Goal: Information Seeking & Learning: Learn about a topic

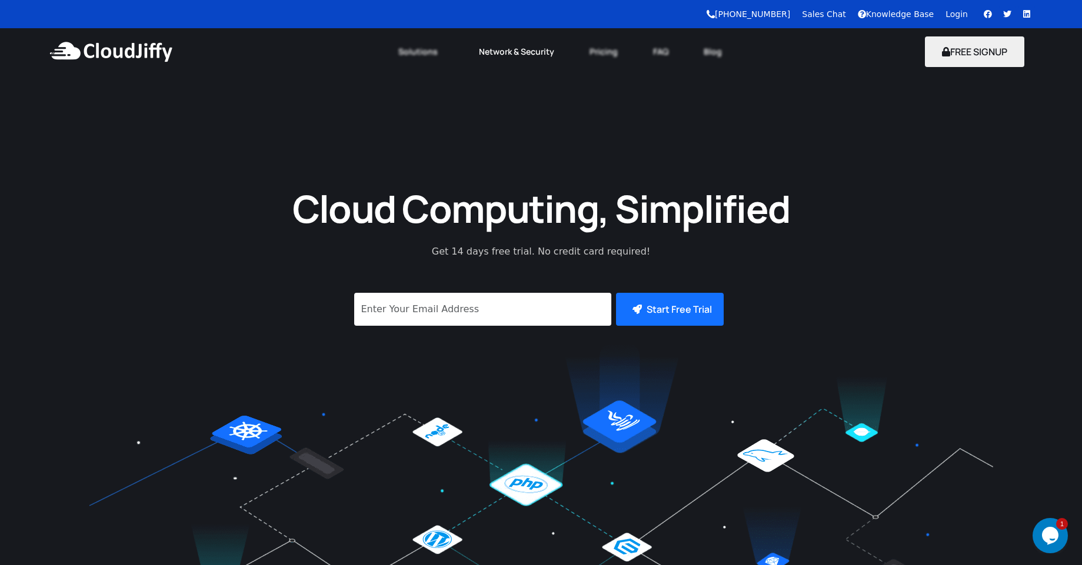
click at [532, 57] on link "Network & Security" at bounding box center [516, 52] width 111 height 26
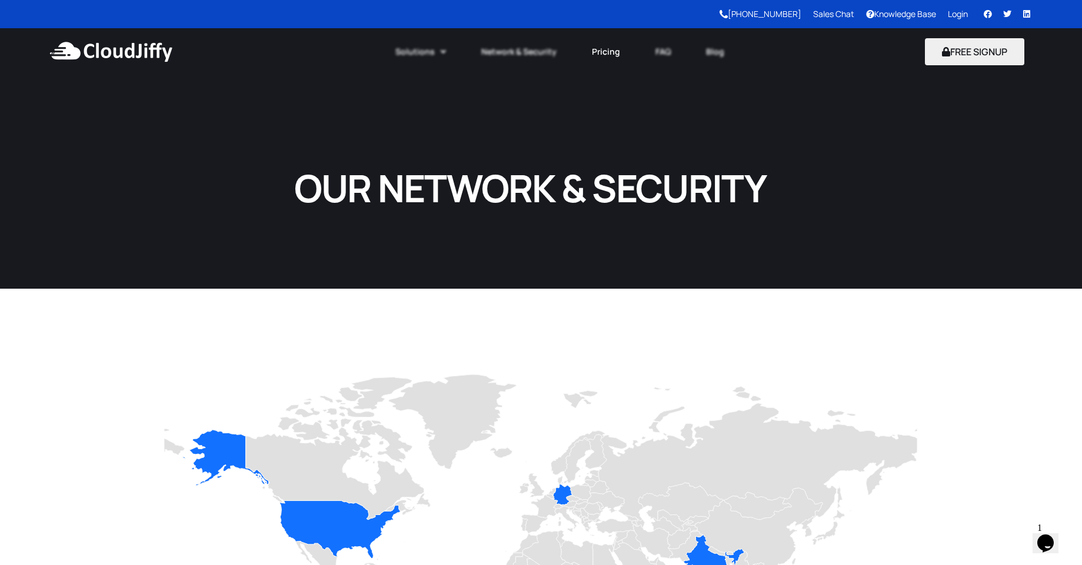
click at [608, 54] on link "Pricing" at bounding box center [606, 52] width 64 height 26
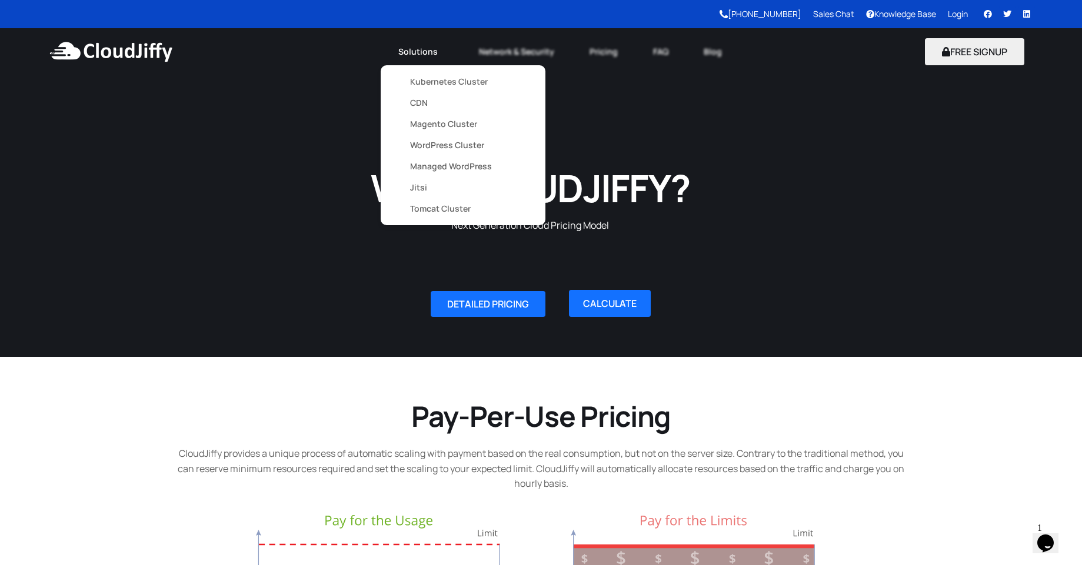
click at [414, 55] on link "Solutions" at bounding box center [421, 52] width 81 height 26
click at [426, 82] on link "Kubernetes Cluster" at bounding box center [463, 81] width 106 height 21
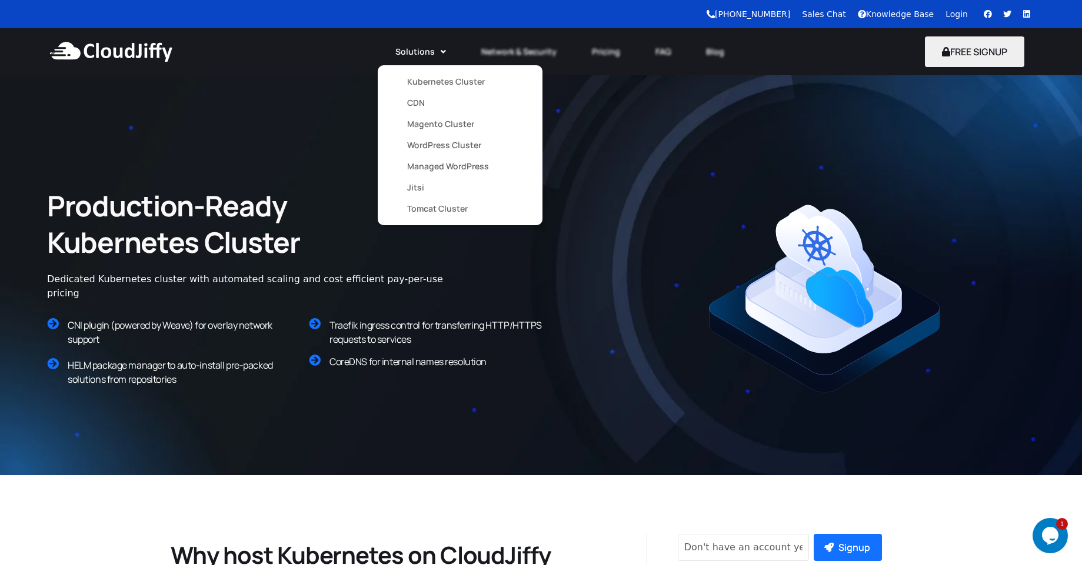
click at [416, 105] on link "CDN" at bounding box center [460, 102] width 106 height 21
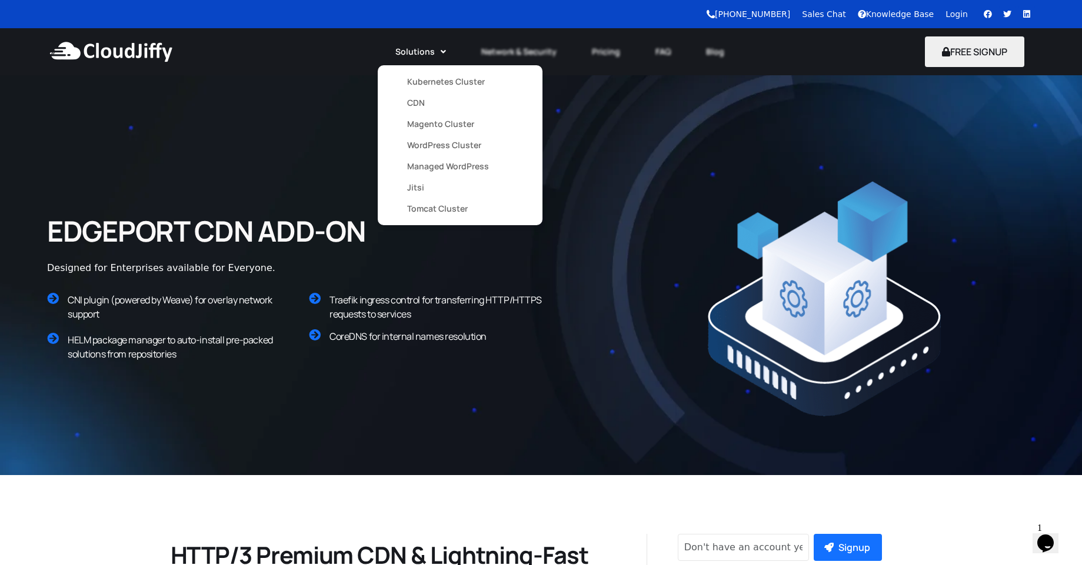
click at [438, 125] on link "Magento Cluster" at bounding box center [460, 124] width 106 height 21
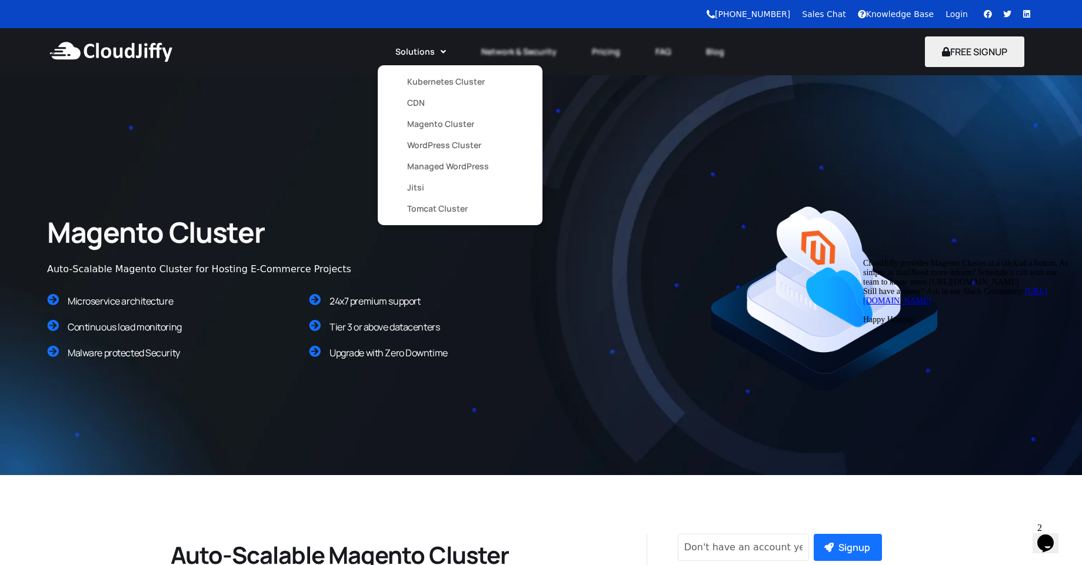
click at [434, 81] on link "Kubernetes Cluster" at bounding box center [460, 81] width 106 height 21
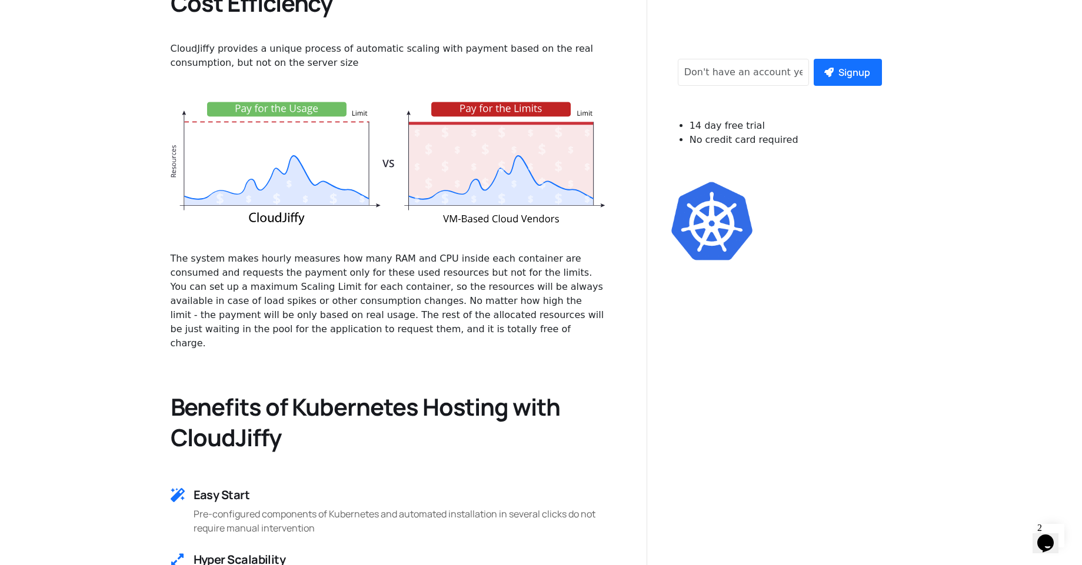
scroll to position [1624, 0]
